Goal: Task Accomplishment & Management: Use online tool/utility

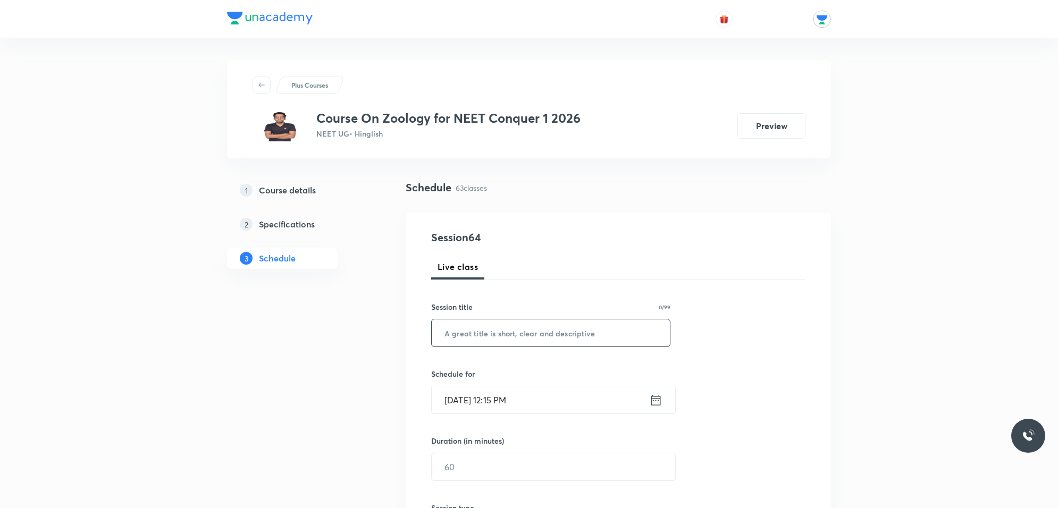
drag, startPoint x: 0, startPoint y: 0, endPoint x: 534, endPoint y: 339, distance: 632.8
click at [534, 339] on input "text" at bounding box center [551, 333] width 238 height 27
type input "locomotion and movement"
click at [543, 405] on input "[DATE] 12:15 PM" at bounding box center [541, 400] width 218 height 27
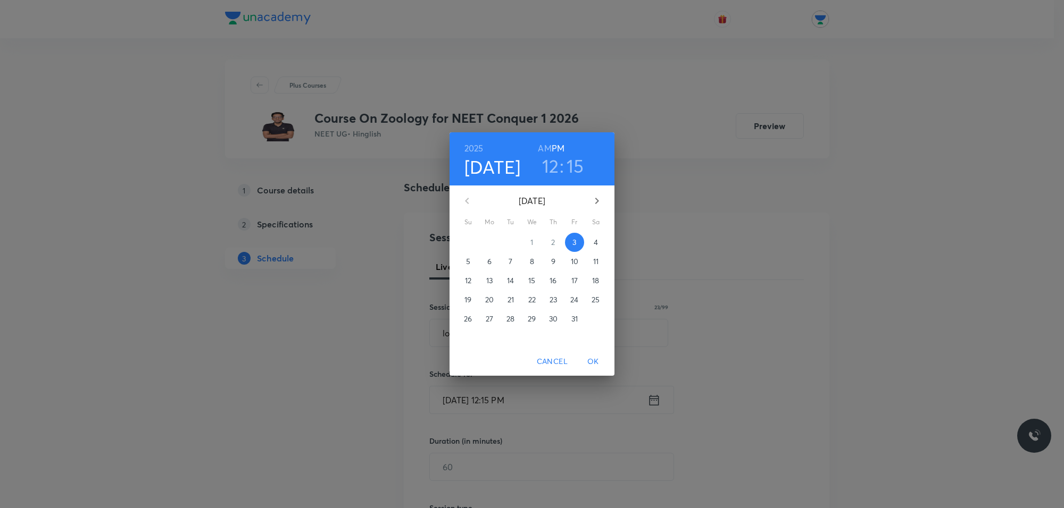
click at [576, 168] on h3 "15" at bounding box center [575, 166] width 18 height 22
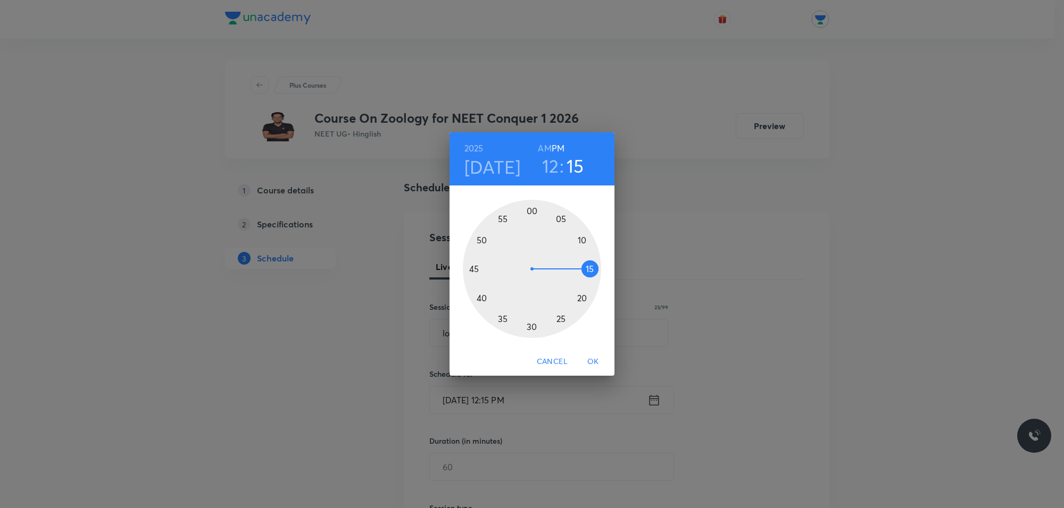
click at [481, 240] on div at bounding box center [532, 269] width 138 height 138
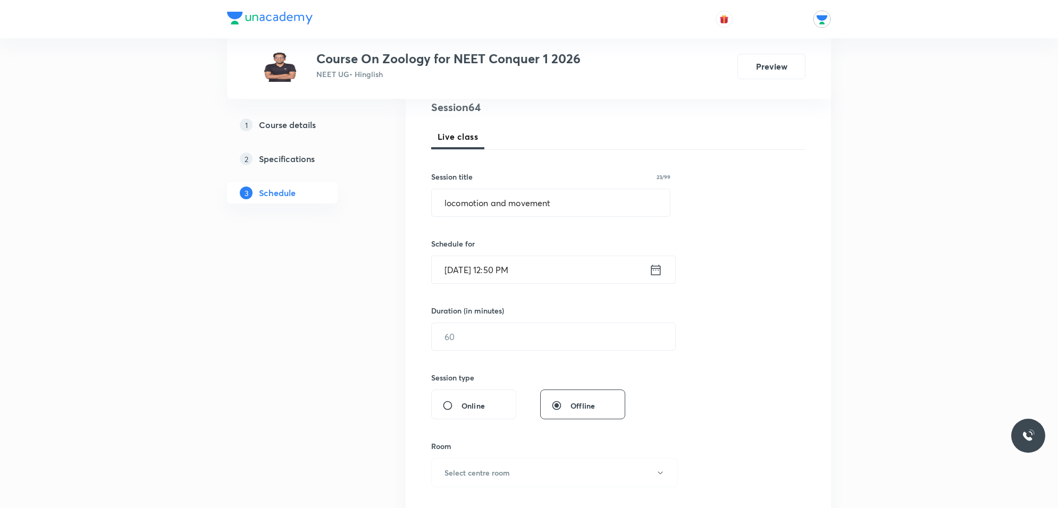
scroll to position [133, 0]
click at [509, 343] on input "text" at bounding box center [554, 334] width 244 height 27
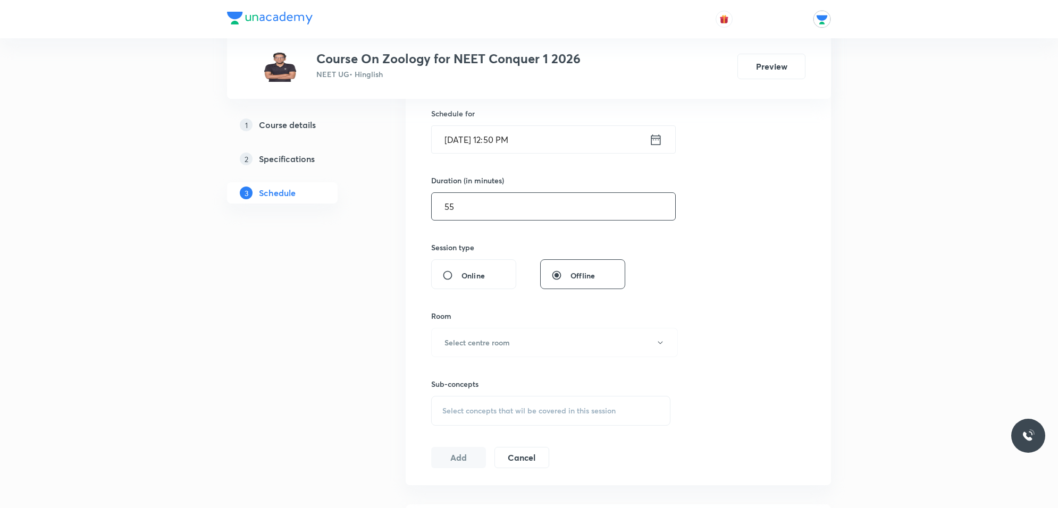
scroll to position [266, 0]
type input "55"
click at [492, 340] on h6 "Select centre room" at bounding box center [477, 337] width 65 height 11
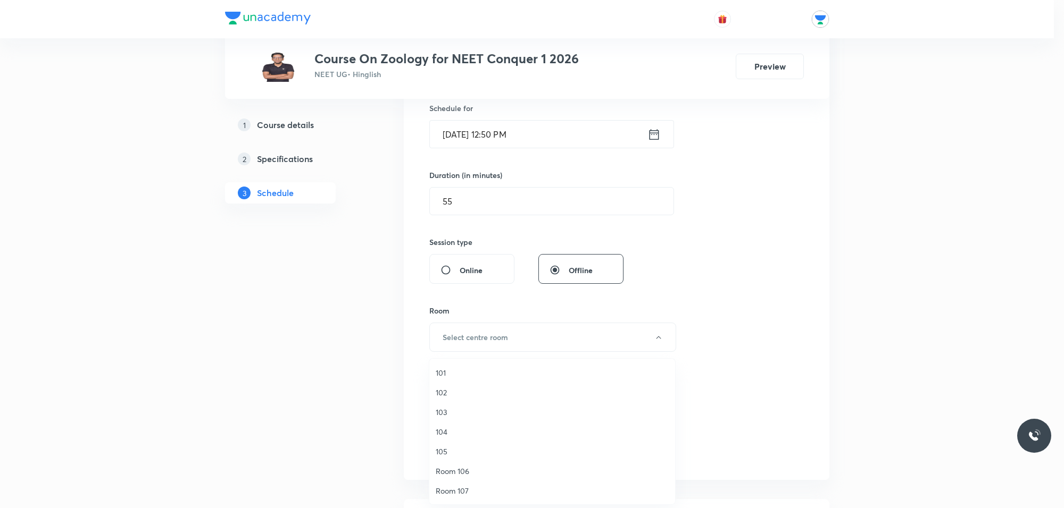
click at [447, 427] on span "104" at bounding box center [552, 432] width 233 height 11
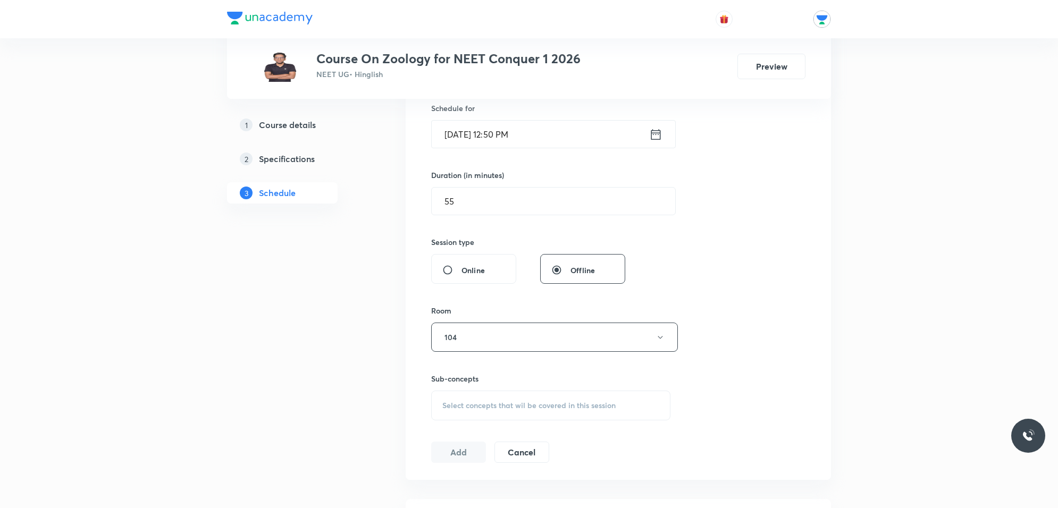
click at [503, 413] on div "Select concepts that wil be covered in this session" at bounding box center [550, 406] width 239 height 30
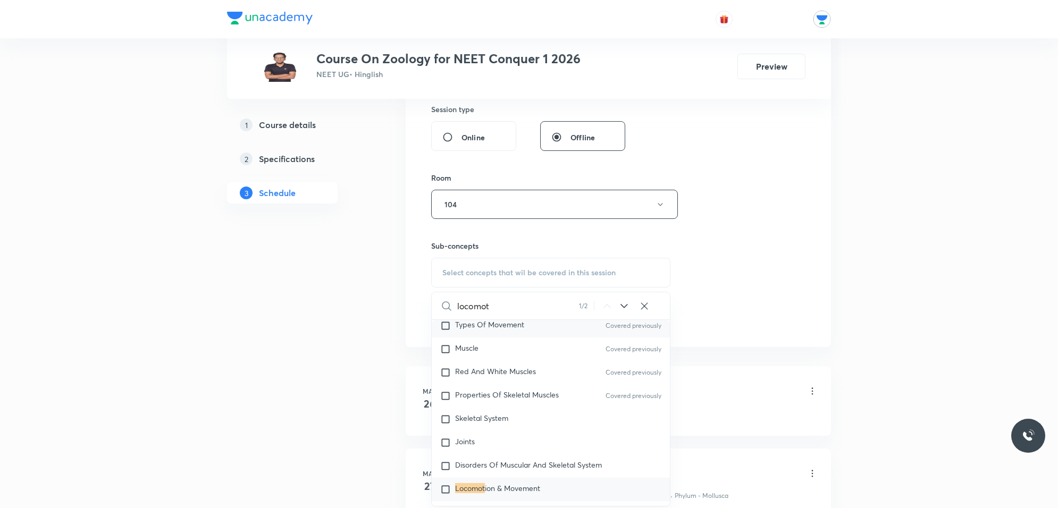
scroll to position [1821, 0]
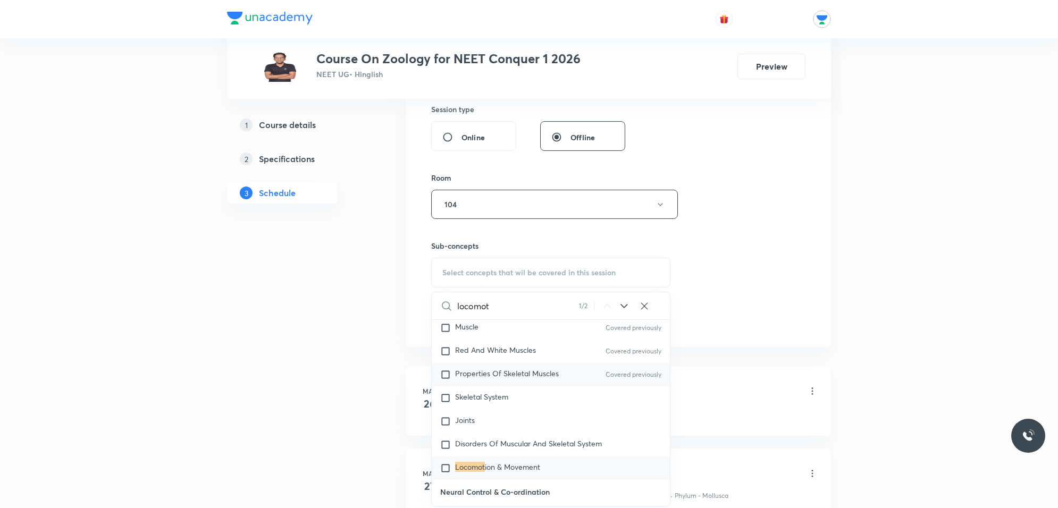
type input "locomot"
click at [448, 370] on input "checkbox" at bounding box center [447, 375] width 15 height 11
checkbox input "true"
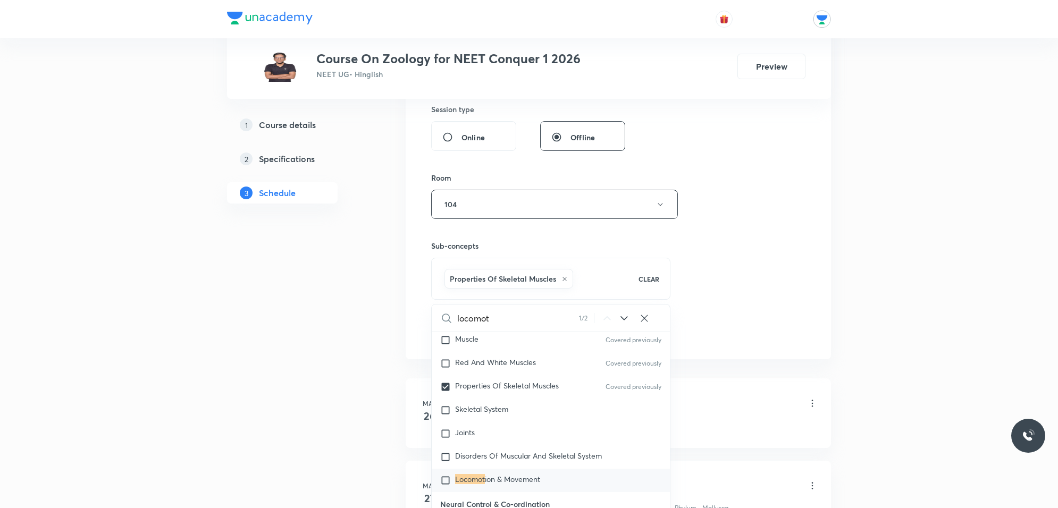
click at [715, 298] on div "Session 64 Live class Session title 23/99 locomotion and movement ​ Schedule fo…" at bounding box center [618, 87] width 374 height 512
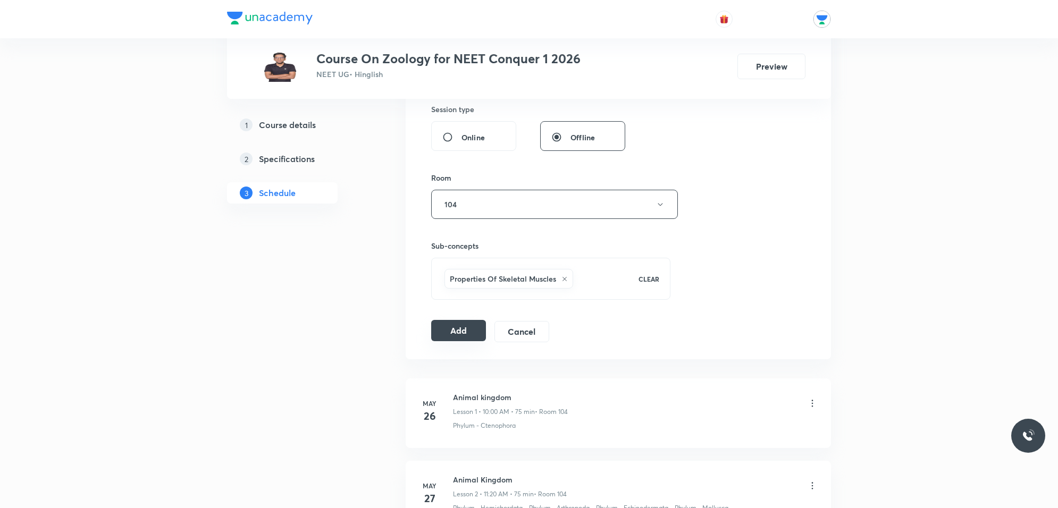
click at [465, 334] on button "Add" at bounding box center [458, 330] width 55 height 21
